Goal: Transaction & Acquisition: Purchase product/service

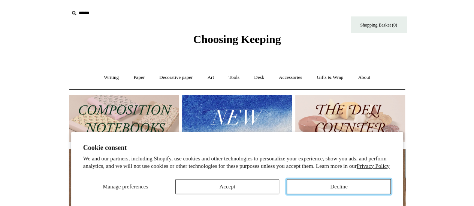
click at [322, 188] on button "Decline" at bounding box center [339, 186] width 104 height 15
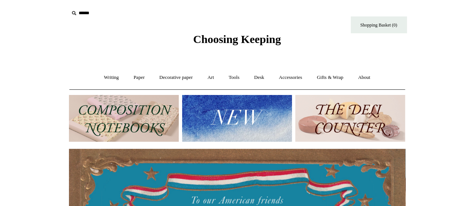
click at [130, 125] on img at bounding box center [124, 118] width 110 height 47
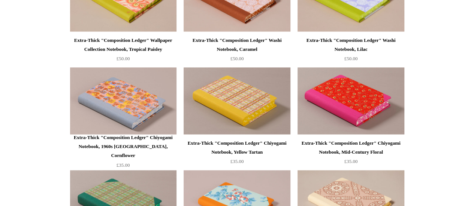
scroll to position [562, 0]
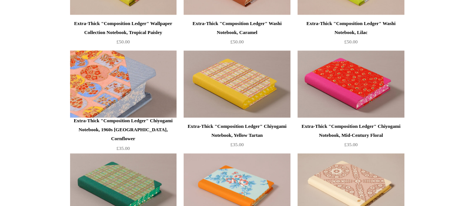
click at [136, 87] on img at bounding box center [123, 84] width 106 height 67
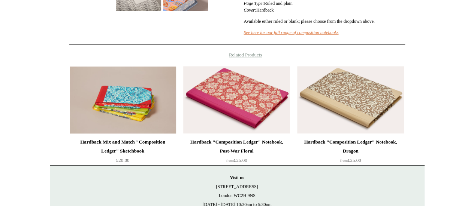
scroll to position [337, 0]
